Goal: Navigation & Orientation: Find specific page/section

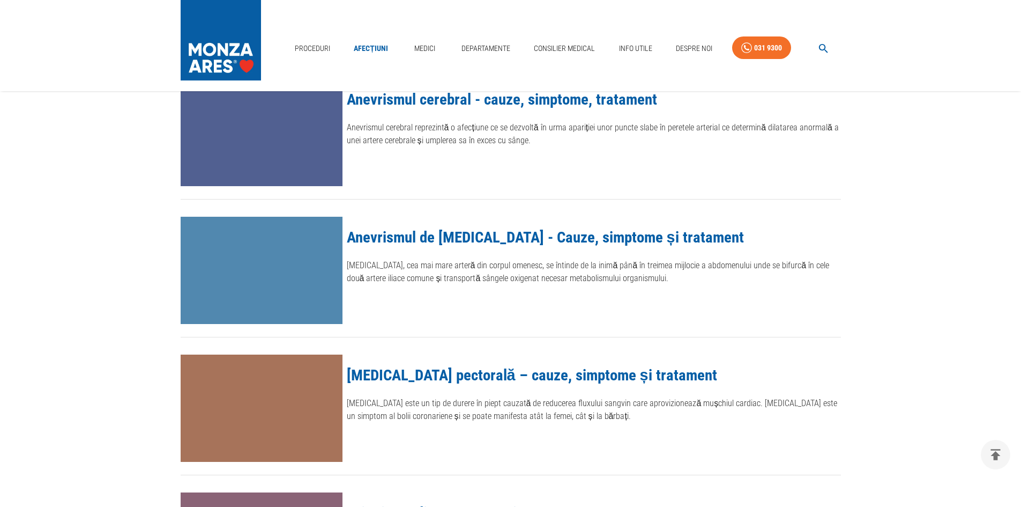
scroll to position [54, 0]
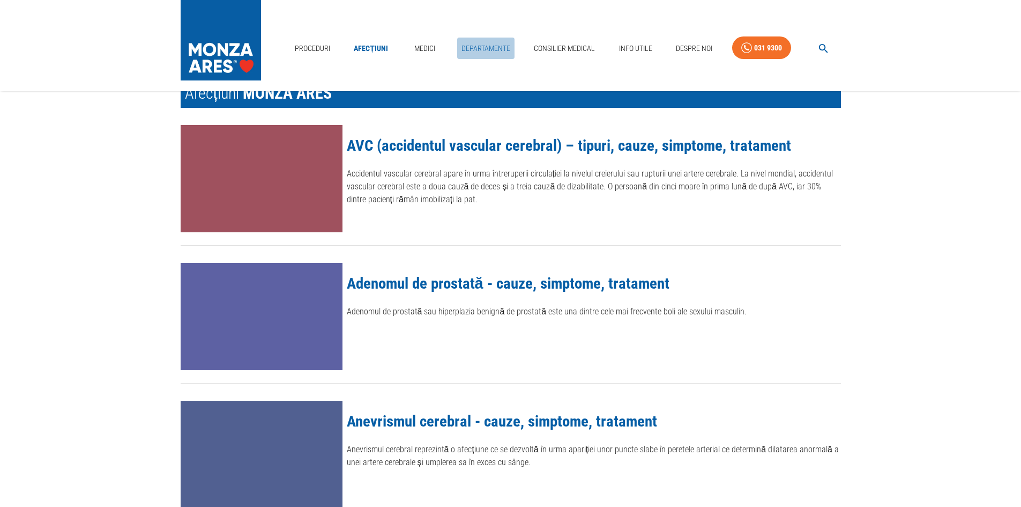
click at [486, 49] on link "Departamente" at bounding box center [485, 49] width 57 height 22
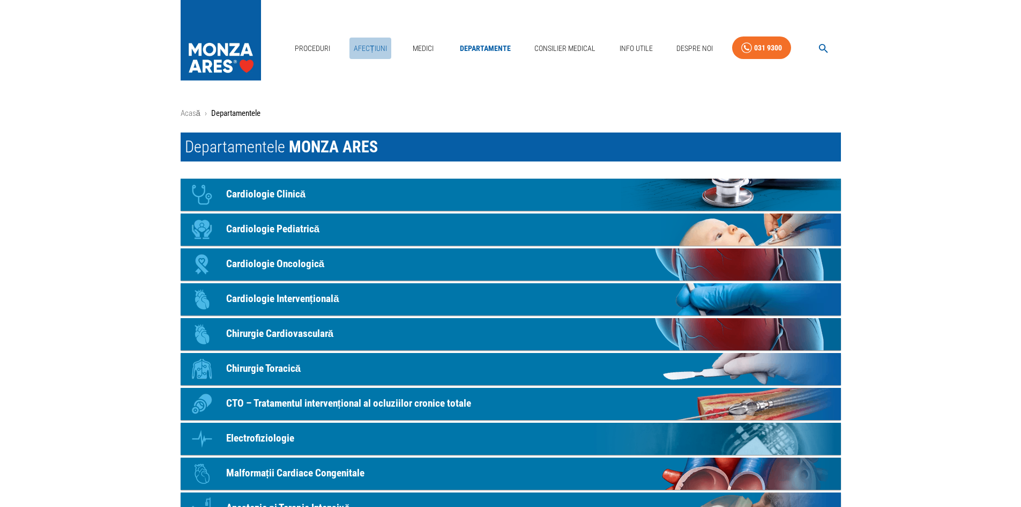
click at [371, 47] on link "Afecțiuni" at bounding box center [371, 49] width 42 height 22
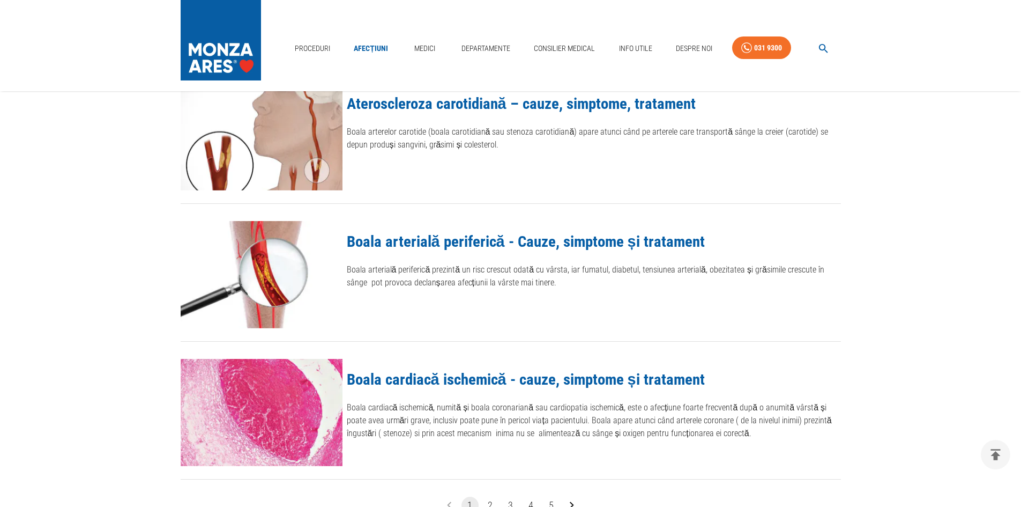
scroll to position [905, 0]
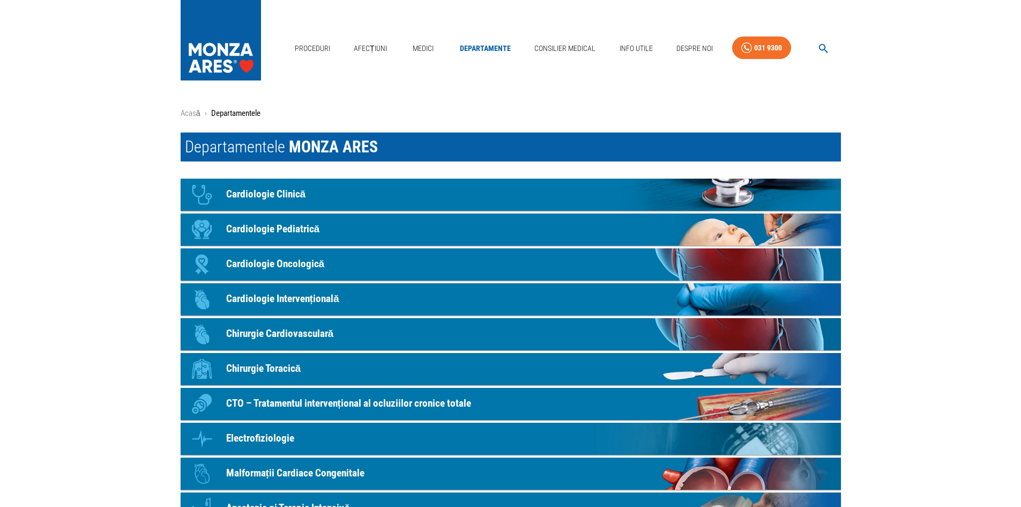
scroll to position [54, 0]
